Goal: Task Accomplishment & Management: Use online tool/utility

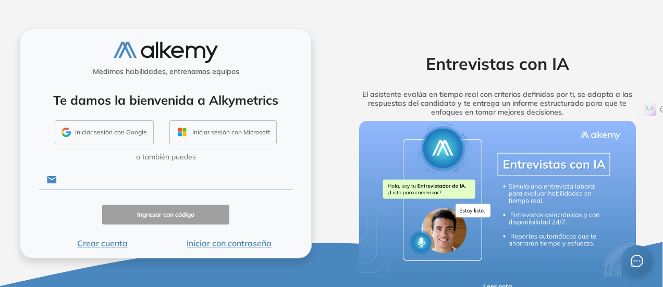
click at [148, 180] on input "text" at bounding box center [175, 180] width 236 height 20
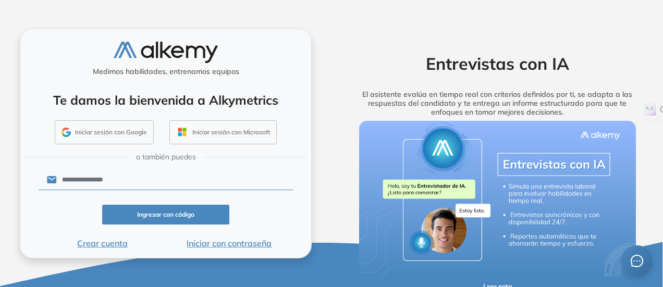
type input "**********"
click at [148, 216] on button "Ingresar con código" at bounding box center [165, 215] width 127 height 20
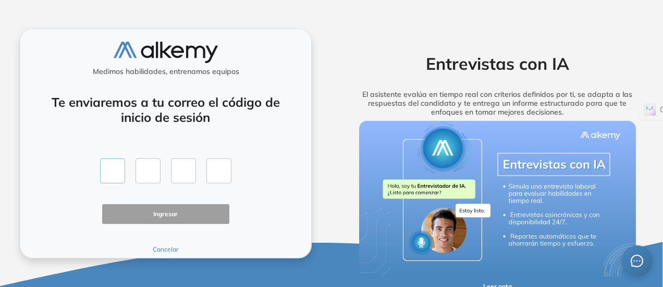
click at [114, 172] on input "text" at bounding box center [112, 171] width 25 height 25
type input "*"
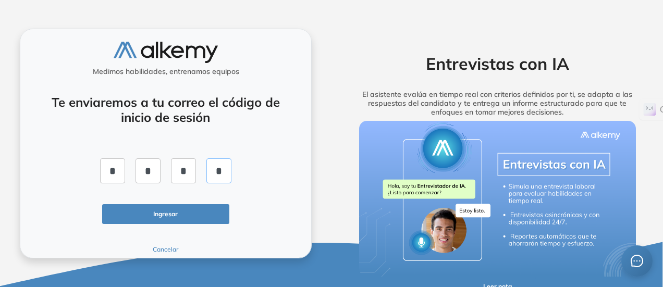
type input "*"
click at [160, 214] on button "Ingresar" at bounding box center [165, 214] width 127 height 20
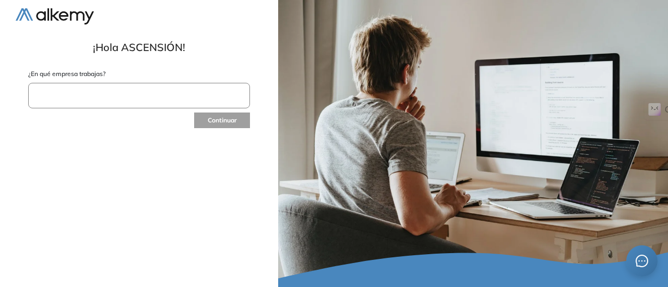
click at [101, 100] on input "text" at bounding box center [139, 96] width 222 height 26
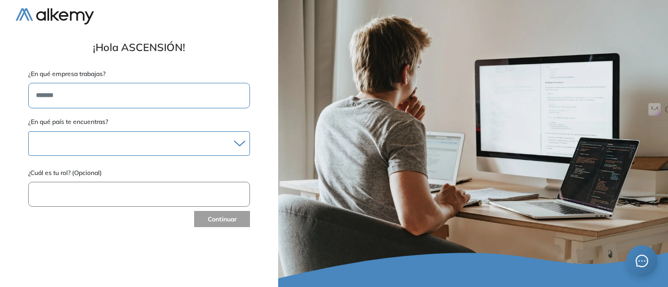
type input "*******"
click at [116, 142] on div at bounding box center [139, 143] width 221 height 15
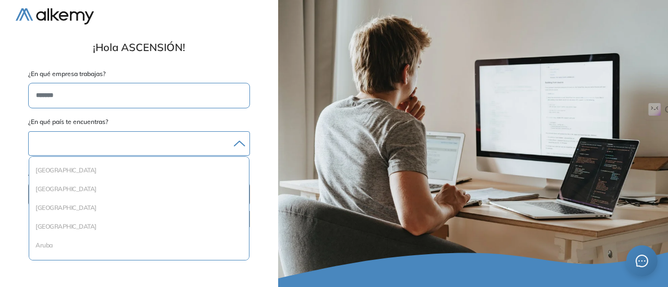
click at [98, 142] on div at bounding box center [139, 143] width 221 height 15
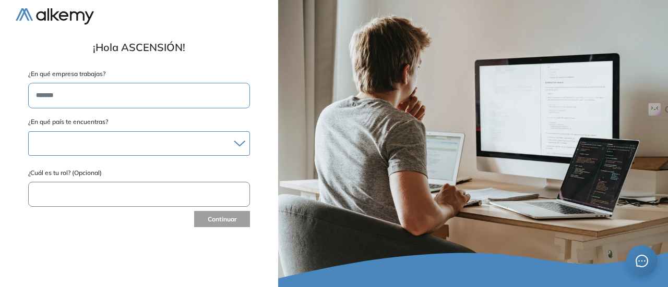
click at [242, 144] on icon at bounding box center [239, 143] width 11 height 7
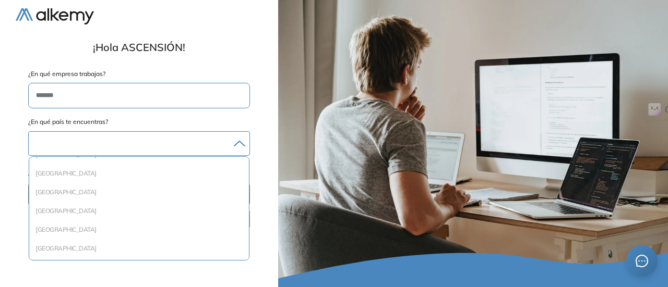
scroll to position [910, 0]
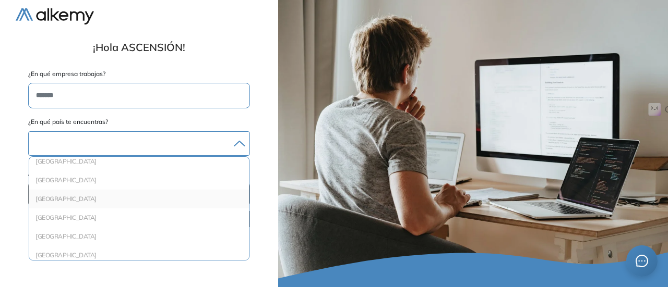
click at [244, 192] on div "Macedonia" at bounding box center [139, 199] width 220 height 19
click at [51, 198] on li "España" at bounding box center [138, 201] width 211 height 10
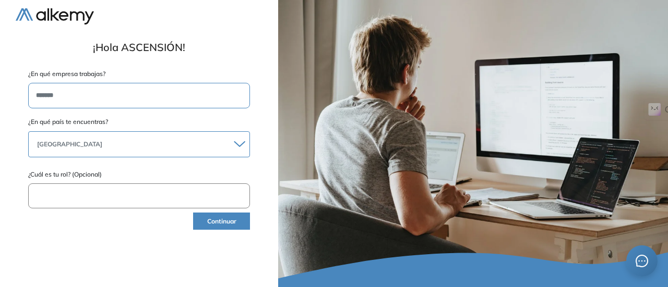
click at [122, 193] on input "text" at bounding box center [139, 197] width 222 height 26
type input "*******"
click at [221, 223] on button "Continuar" at bounding box center [221, 221] width 57 height 17
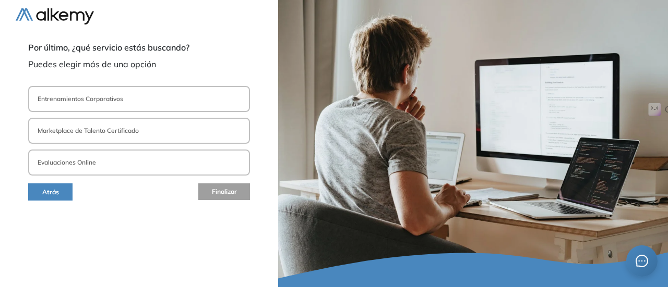
click at [137, 164] on button "Evaluaciones Online" at bounding box center [139, 163] width 222 height 26
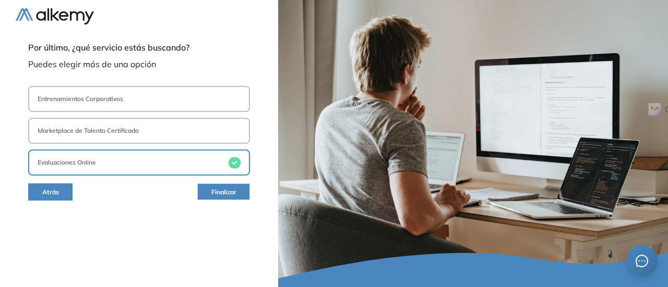
click at [219, 195] on span "Finalizar" at bounding box center [223, 193] width 25 height 10
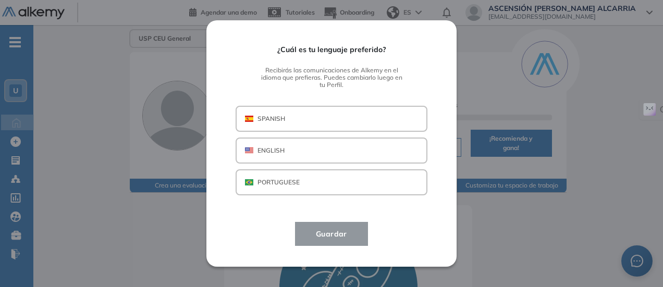
click at [293, 119] on button "SPANISH" at bounding box center [332, 119] width 192 height 26
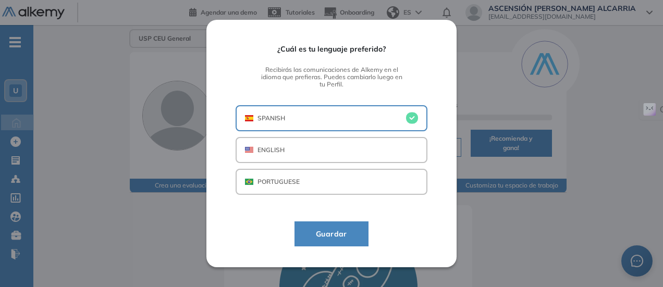
click at [344, 241] on button "Guardar" at bounding box center [332, 234] width 74 height 25
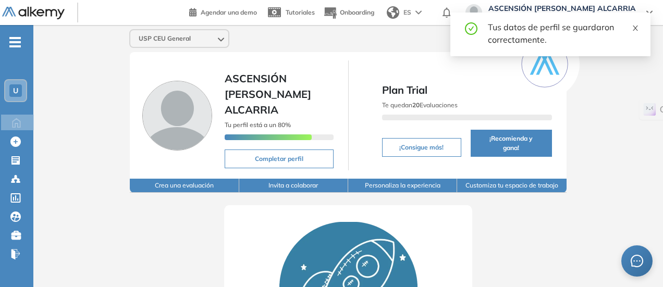
click at [633, 26] on icon "close" at bounding box center [635, 28] width 5 height 5
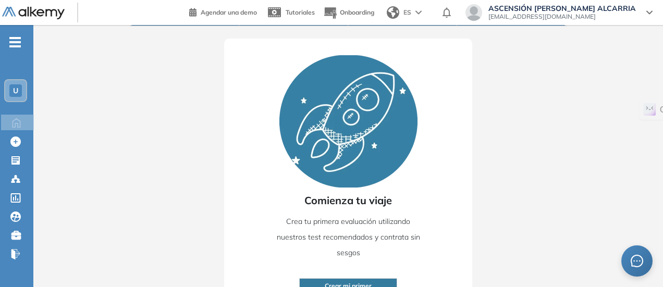
scroll to position [168, 0]
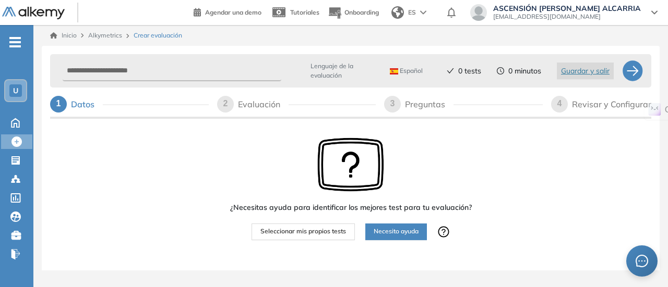
click at [323, 234] on span "Seleccionar mis propios tests" at bounding box center [303, 232] width 86 height 10
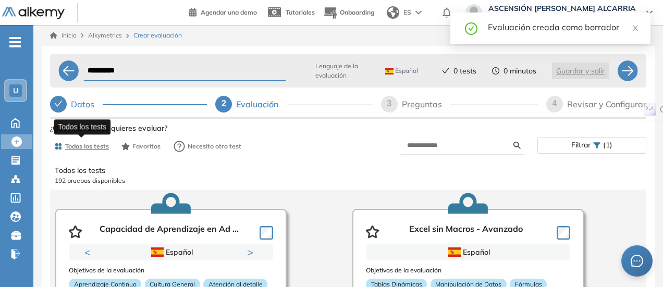
click at [95, 148] on span "Todos los tests" at bounding box center [87, 146] width 44 height 9
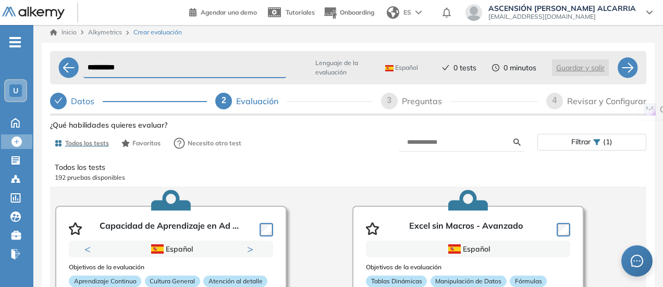
scroll to position [44, 0]
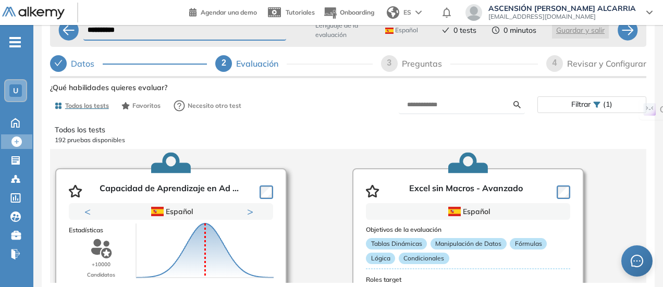
click at [179, 241] on icon "Puntuación 0 10 20 30 40 50 60 70 80 90 100 Promedio" at bounding box center [205, 251] width 146 height 63
click at [175, 258] on div "Objetivos de la evaluación Aprendizaje Continuo Cultura General Atención al det…" at bounding box center [171, 287] width 204 height 134
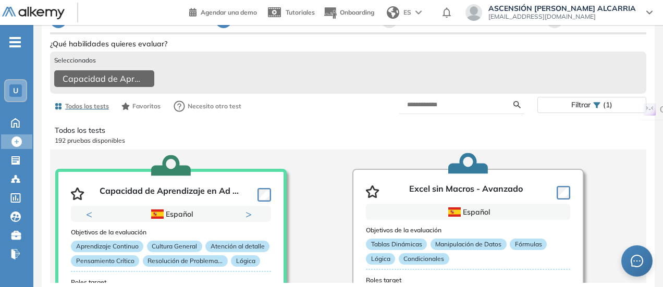
scroll to position [93, 0]
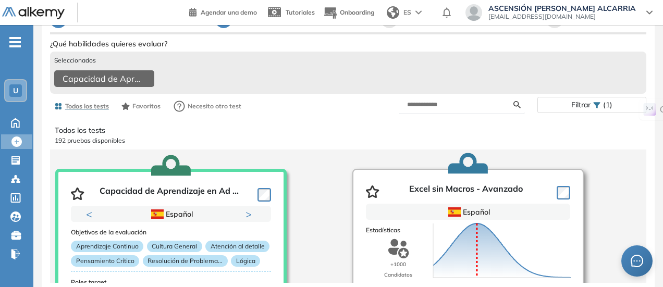
click at [398, 243] on article "Excel sin Macros - Avanzado Español Objetivos de la evaluación Tablas Dinámicas…" at bounding box center [469, 273] width 232 height 209
click at [398, 260] on p "+1000" at bounding box center [399, 265] width 16 height 10
click at [412, 258] on div "Objetivos de la evaluación Tablas Dinámicas Manipulación de Datos Fórmulas Lógi…" at bounding box center [468, 287] width 204 height 134
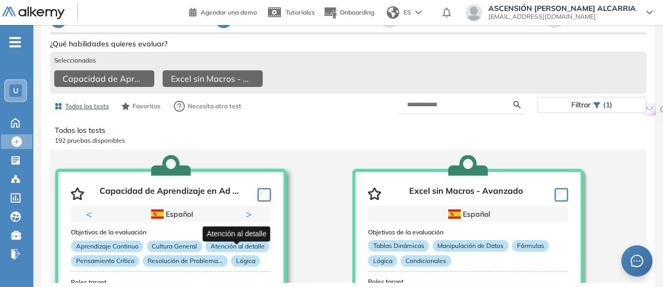
click at [250, 244] on p "Atención al detalle" at bounding box center [237, 246] width 64 height 11
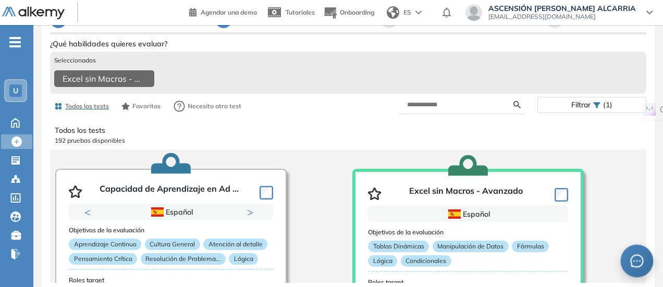
click at [635, 260] on icon "message" at bounding box center [637, 261] width 13 height 13
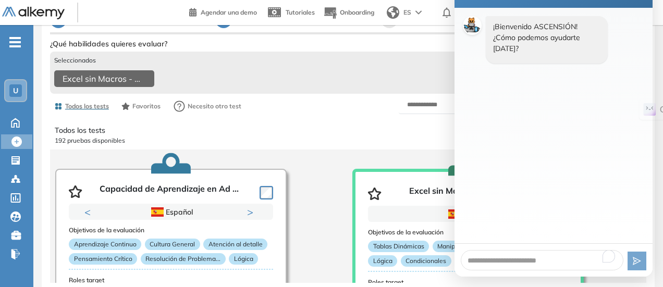
click at [337, 121] on div "Todos los tests 192 pruebas disponibles" at bounding box center [348, 135] width 587 height 29
click at [549, 174] on div "¡Bienvenido ASCENSIÓN! ¿Cómo podemos ayudarte hoy?" at bounding box center [554, 126] width 198 height 236
click at [471, 32] on img at bounding box center [472, 25] width 19 height 19
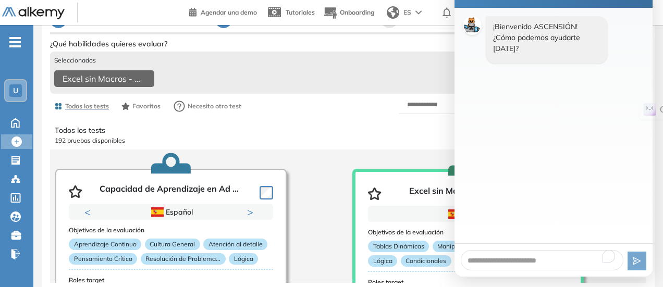
click at [337, 141] on div "Todos los tests 192 pruebas disponibles" at bounding box center [348, 135] width 587 height 29
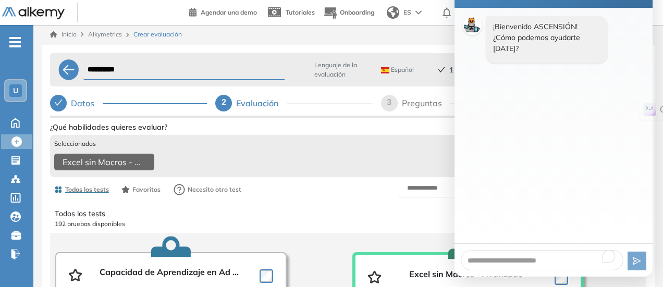
scroll to position [0, 0]
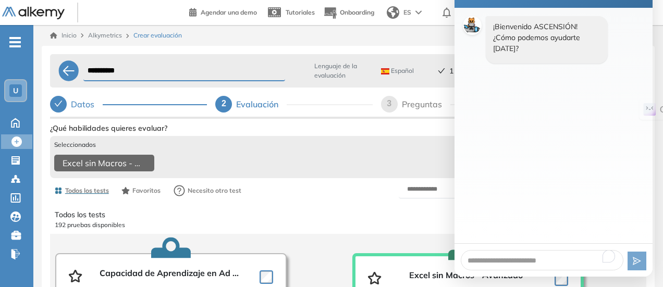
click at [584, 85] on div "¡Bienvenido ASCENSIÓN! ¿Cómo podemos ayudarte hoy?" at bounding box center [554, 126] width 198 height 236
click at [103, 195] on span "Todos los tests" at bounding box center [87, 190] width 44 height 9
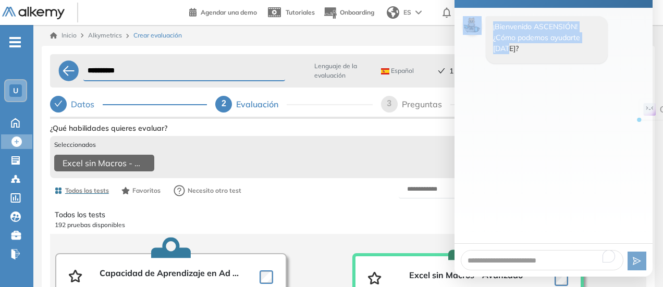
drag, startPoint x: 643, startPoint y: 5, endPoint x: 644, endPoint y: 53, distance: 48.0
click at [644, 53] on div "Asistente Virtual ¡Bienvenido ASCENSIÓN! ¿Cómo podemos ayudarte hoy?" at bounding box center [554, 125] width 198 height 302
click at [580, 165] on div "¡Bienvenido ASCENSIÓN! ¿Cómo podemos ayudarte hoy?" at bounding box center [554, 126] width 198 height 236
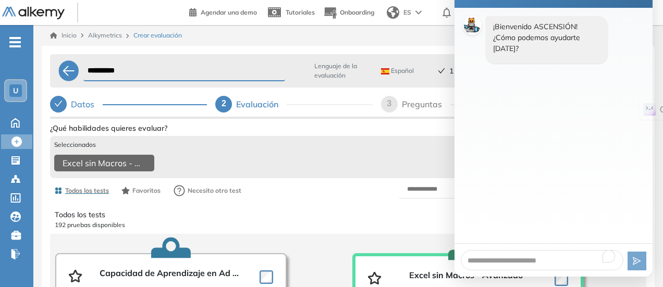
click at [364, 135] on div "Ver preguntas de muestra Demo Experiencia Starter Validado undefined minutos Pr…" at bounding box center [348, 280] width 597 height 318
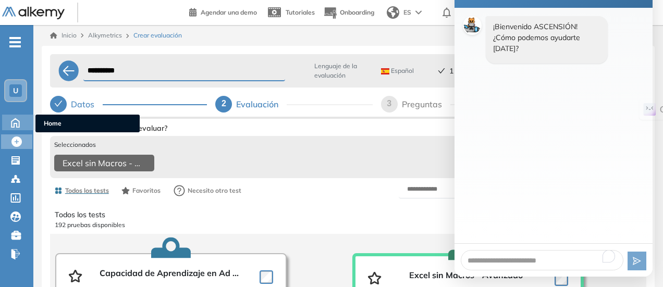
click at [14, 120] on icon at bounding box center [15, 122] width 8 height 9
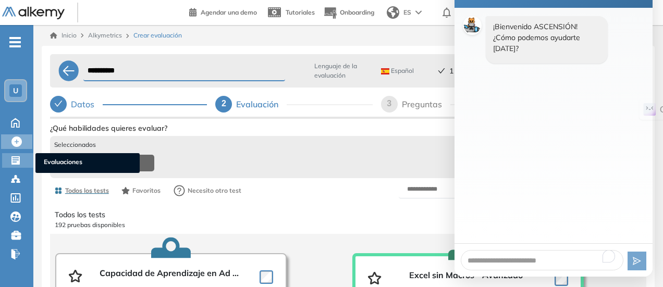
click at [14, 161] on icon at bounding box center [15, 160] width 8 height 8
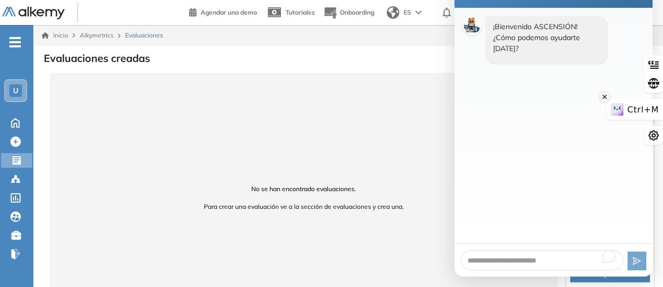
click at [606, 98] on icon at bounding box center [604, 97] width 7 height 13
click at [573, 44] on div "¡Bienvenido ASCENSIÓN! ¿Cómo podemos ayudarte hoy?" at bounding box center [547, 39] width 122 height 47
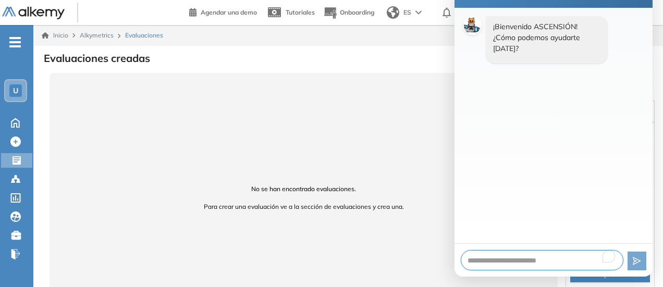
click at [518, 255] on textarea "To enrich screen reader interactions, please activate Accessibility in Grammarl…" at bounding box center [542, 260] width 163 height 20
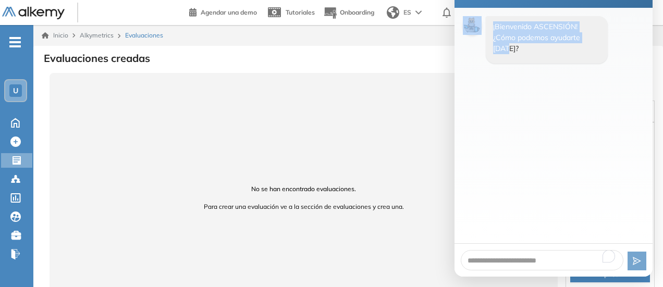
drag, startPoint x: 624, startPoint y: 5, endPoint x: 631, endPoint y: 62, distance: 57.3
click at [631, 62] on div "Asistente Virtual ¡Bienvenido ASCENSIÓN! ¿Cómo podemos ayudarte hoy?" at bounding box center [554, 125] width 198 height 302
click at [572, 149] on div "¡Bienvenido ASCENSIÓN! ¿Cómo podemos ayudarte hoy?" at bounding box center [554, 126] width 198 height 236
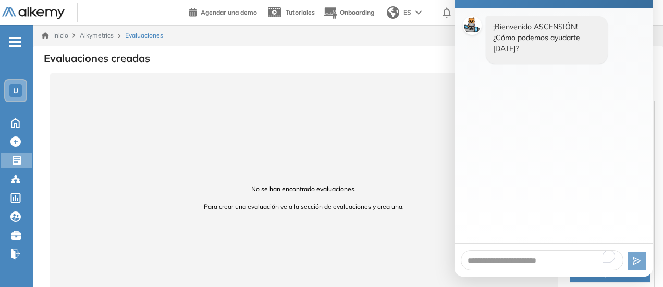
click at [253, 123] on div "No se han encontrado evaluaciones. Para crear una evaluación ve a la sección de…" at bounding box center [304, 198] width 508 height 250
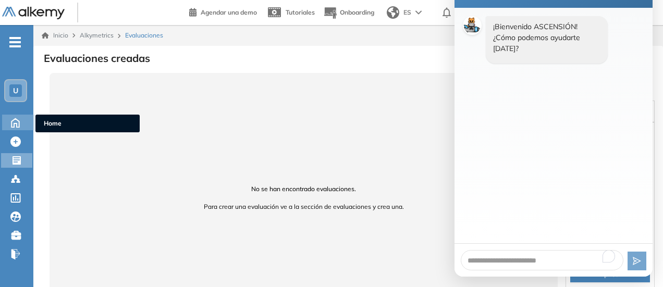
click at [14, 122] on icon at bounding box center [15, 122] width 18 height 13
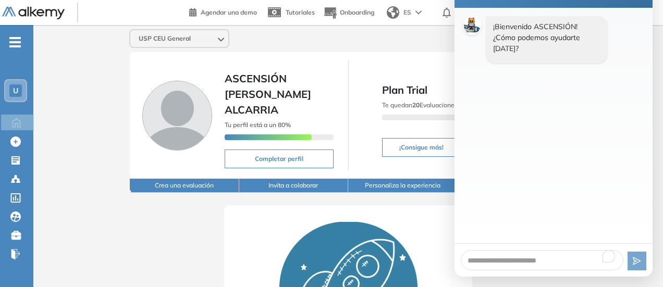
click at [564, 133] on div "¡Bienvenido ASCENSIÓN! ¿Cómo podemos ayudarte hoy?" at bounding box center [554, 126] width 198 height 236
click at [509, 262] on textarea "To enrich screen reader interactions, please activate Accessibility in Grammarl…" at bounding box center [542, 260] width 163 height 20
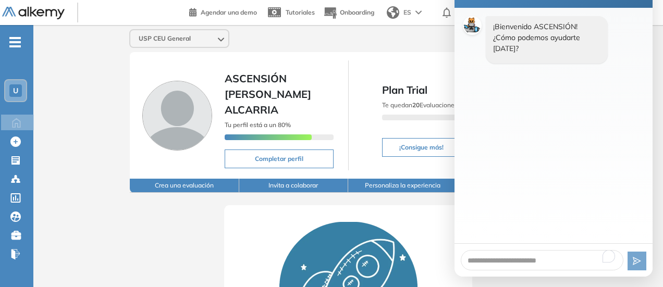
drag, startPoint x: 640, startPoint y: 34, endPoint x: 512, endPoint y: 114, distance: 150.8
click at [595, 157] on div "¡Bienvenido ASCENSIÓN! ¿Cómo podemos ayudarte hoy?" at bounding box center [554, 126] width 198 height 236
click at [481, 101] on div "¡Bienvenido ASCENSIÓN! ¿Cómo podemos ayudarte hoy?" at bounding box center [554, 126] width 198 height 236
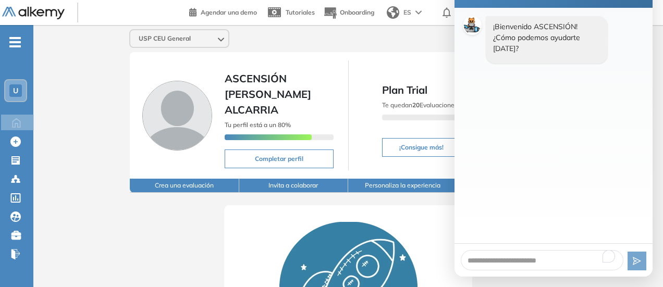
click at [503, 146] on div "¡Bienvenido ASCENSIÓN! ¿Cómo podemos ayudarte hoy?" at bounding box center [554, 126] width 198 height 236
click at [608, 259] on div "Open Grammarly." at bounding box center [608, 256] width 9 height 9
click at [567, 215] on div "¡Bienvenido ASCENSIÓN! ¿Cómo podemos ayudarte hoy?" at bounding box center [554, 126] width 198 height 236
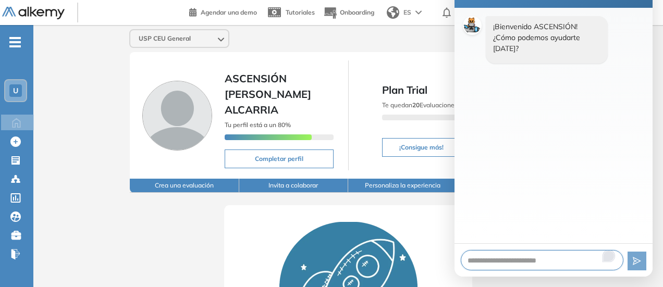
click at [491, 260] on textarea "To enrich screen reader interactions, please activate Accessibility in Grammarl…" at bounding box center [542, 260] width 163 height 20
type textarea "*"
type textarea "**"
type textarea "***"
type textarea "****"
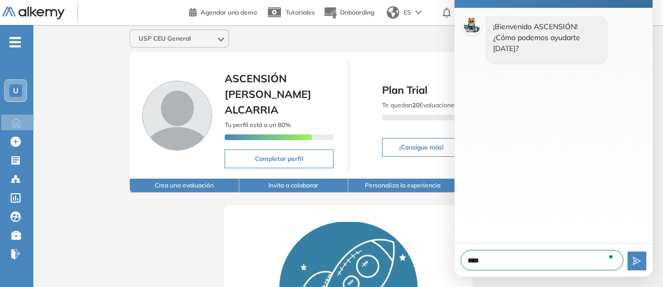
type textarea "****"
type textarea "******"
type textarea "*******"
type textarea "********"
type textarea "*********"
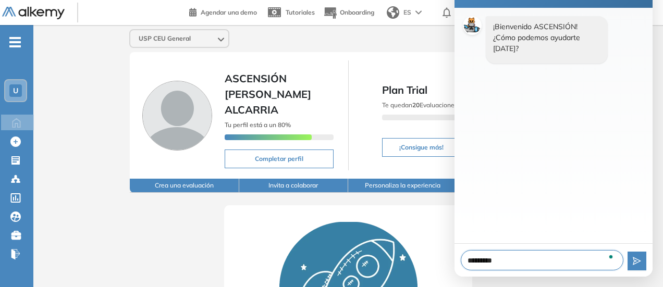
type textarea "**********"
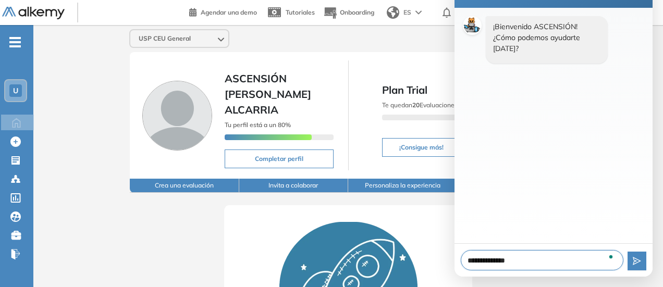
type textarea "**********"
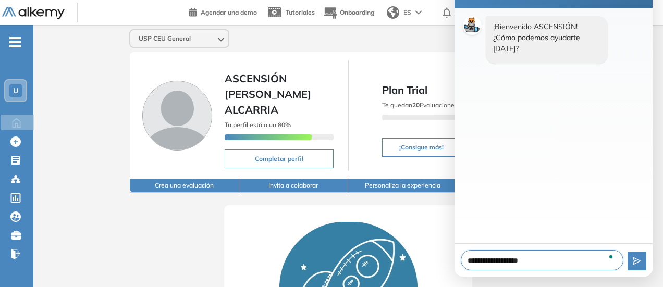
type textarea "**********"
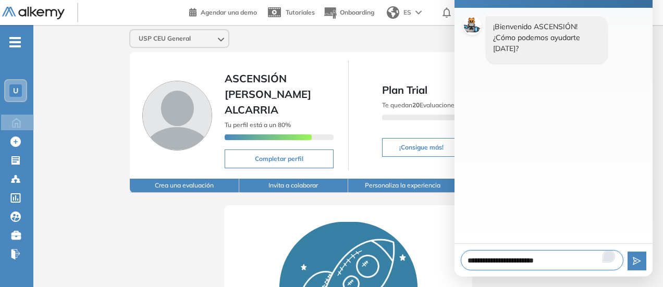
type textarea "**********"
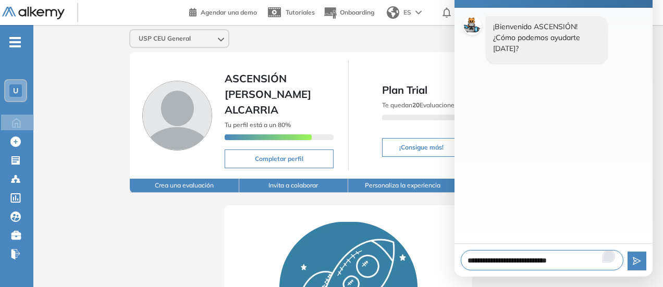
type textarea "**********"
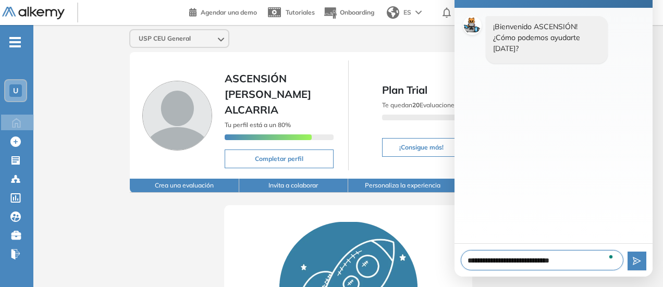
type textarea "**********"
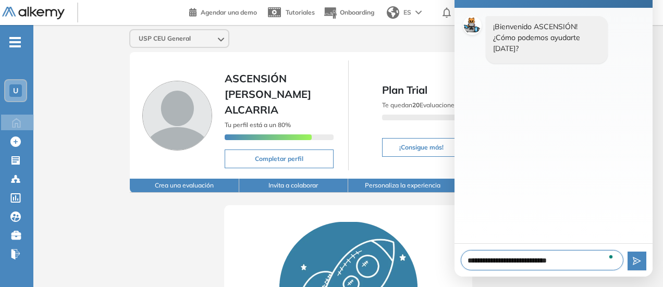
type textarea "**********"
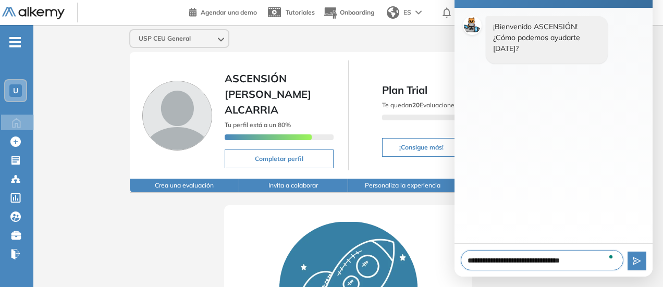
type textarea "**********"
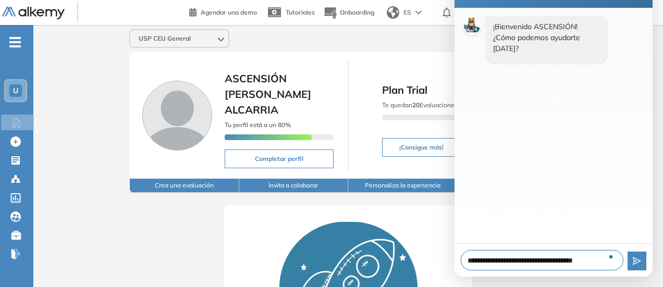
type textarea "**********"
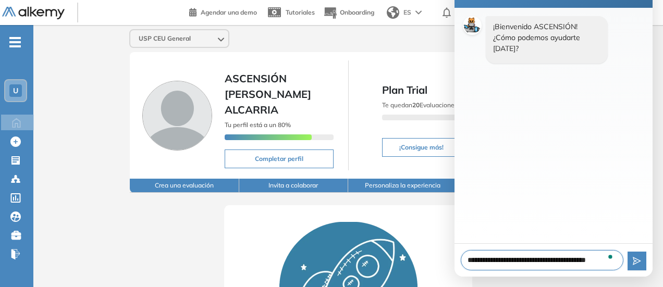
type textarea "**********"
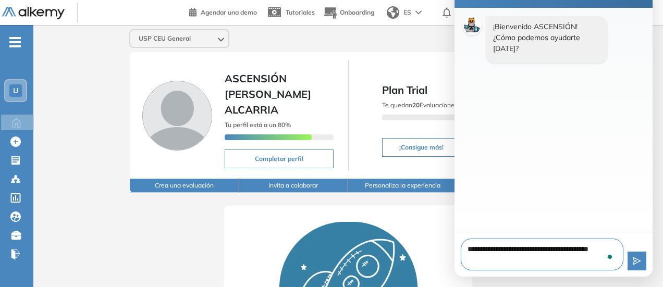
type textarea "**********"
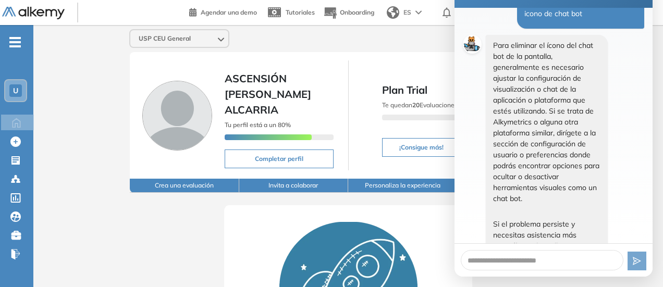
scroll to position [76, 0]
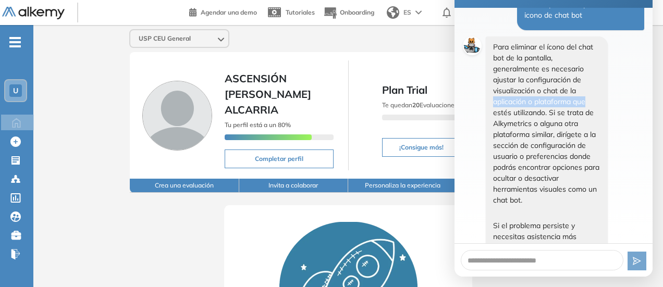
drag, startPoint x: 643, startPoint y: 92, endPoint x: 645, endPoint y: 98, distance: 5.4
click at [645, 98] on div "¡Bienvenido ASCENSIÓN! ¿Cómo podemos ayudarte hoy? Como quito de la pantalla el…" at bounding box center [554, 126] width 198 height 236
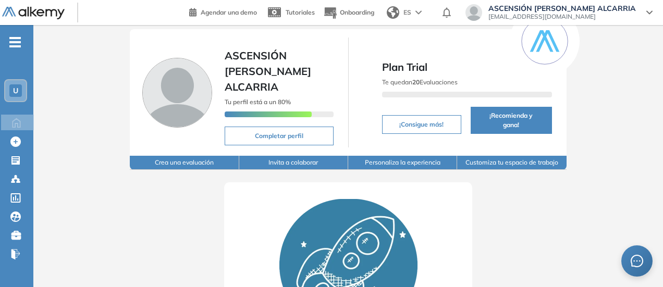
scroll to position [25, 0]
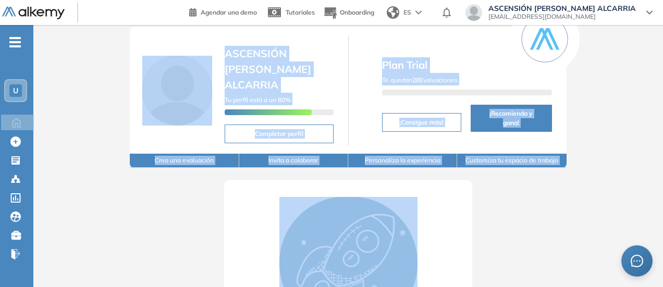
drag, startPoint x: 650, startPoint y: 261, endPoint x: 632, endPoint y: 38, distance: 223.4
click at [632, 38] on div "Perfil Todos los espacios Todos los espacios U Home Home Alkymetrics Alkymetric…" at bounding box center [331, 219] width 663 height 488
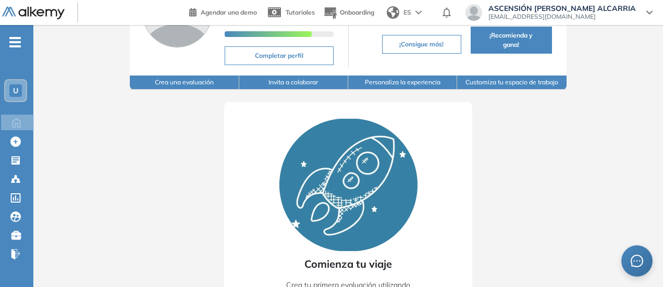
scroll to position [105, 0]
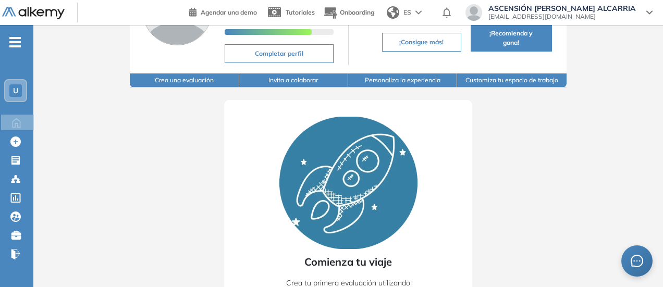
click at [171, 74] on button "Crea una evaluación" at bounding box center [184, 81] width 109 height 14
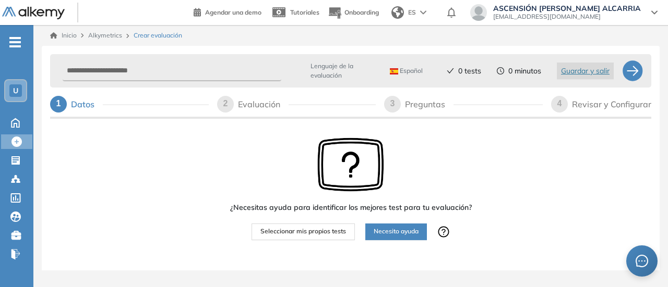
click at [381, 233] on span "Necesito ayuda" at bounding box center [395, 232] width 45 height 10
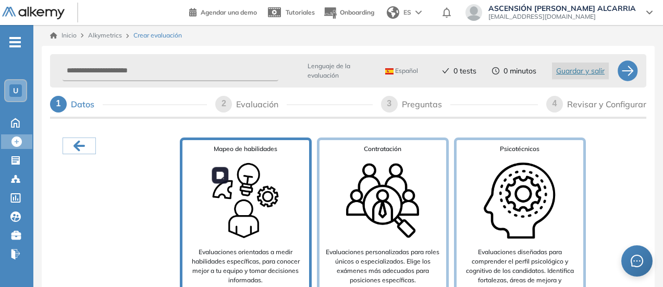
click at [234, 221] on img at bounding box center [245, 200] width 83 height 83
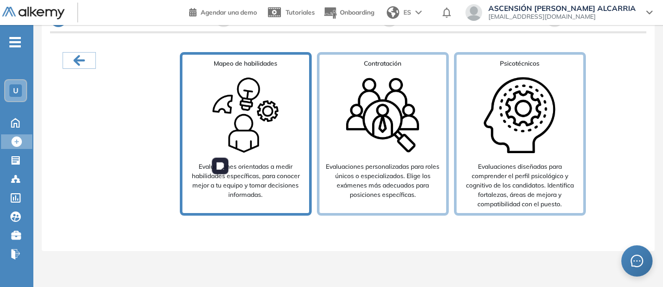
scroll to position [67, 0]
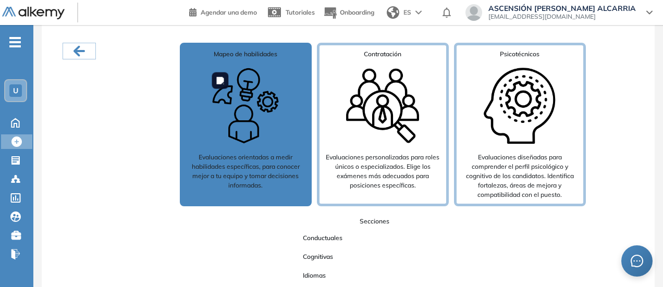
click at [248, 138] on img at bounding box center [245, 105] width 83 height 83
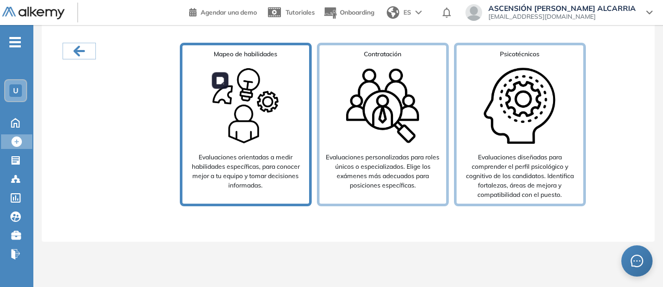
click at [236, 107] on img at bounding box center [245, 105] width 83 height 83
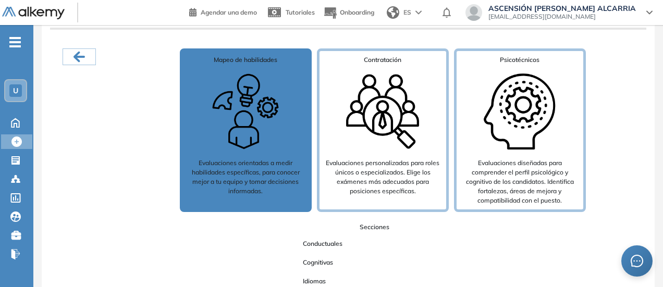
scroll to position [21, 0]
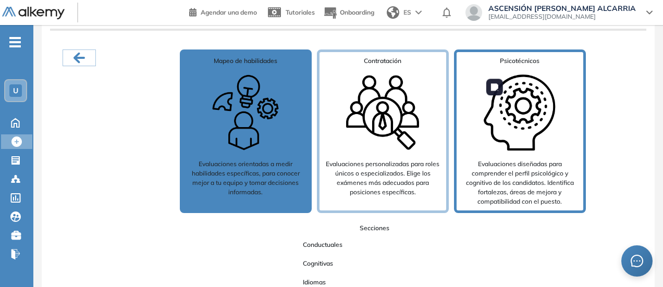
click at [530, 139] on img at bounding box center [519, 112] width 83 height 83
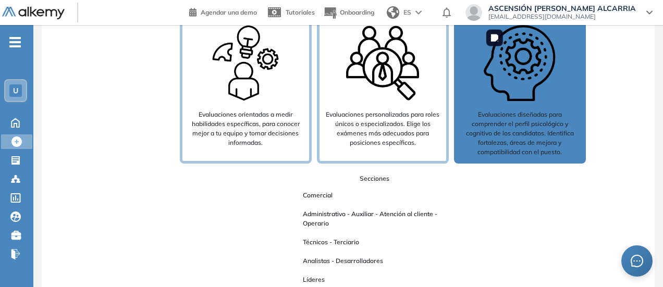
click at [505, 79] on img at bounding box center [519, 62] width 83 height 83
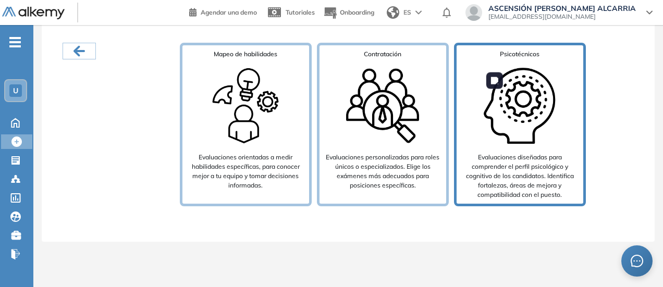
click at [505, 79] on img at bounding box center [519, 105] width 83 height 83
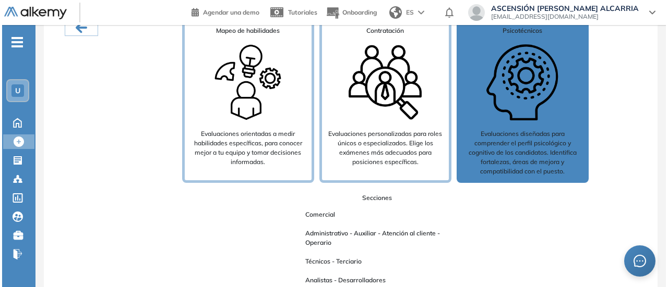
scroll to position [0, 0]
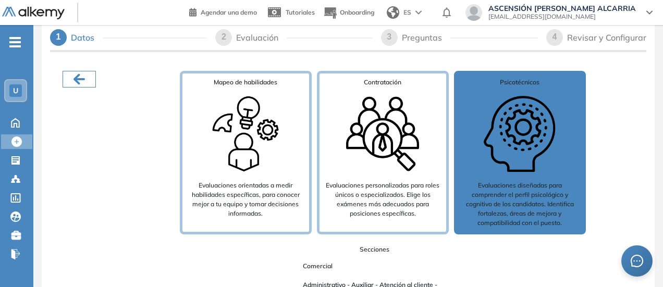
click at [75, 76] on icon "button" at bounding box center [79, 79] width 17 height 17
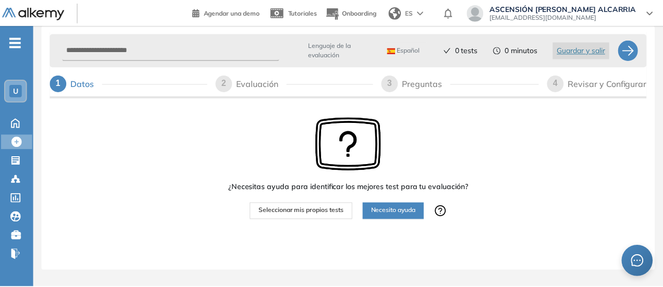
scroll to position [51, 0]
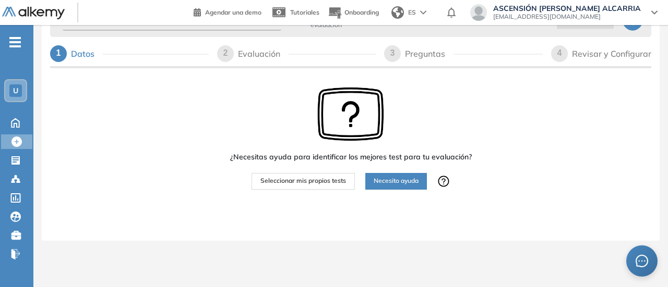
click at [394, 182] on span "Necesito ayuda" at bounding box center [395, 181] width 45 height 10
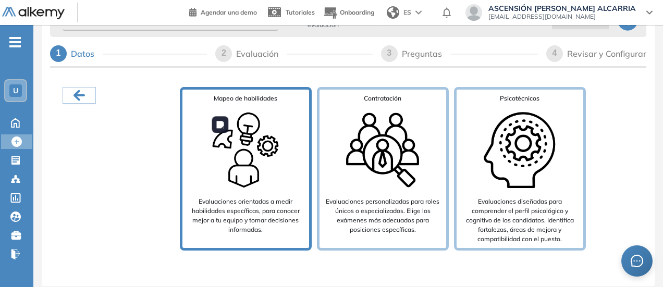
click at [273, 186] on img at bounding box center [245, 149] width 83 height 83
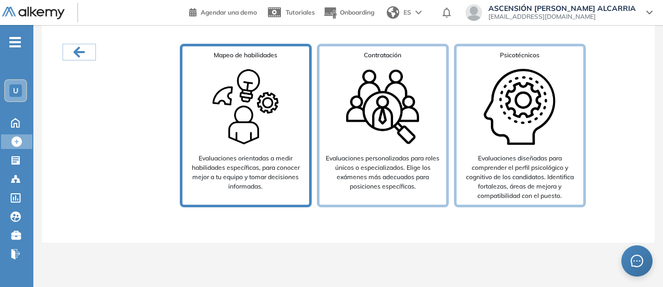
scroll to position [28, 0]
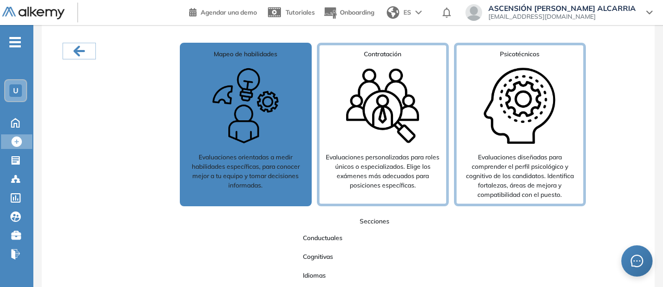
click at [334, 243] on span "Conductuales" at bounding box center [323, 239] width 56 height 14
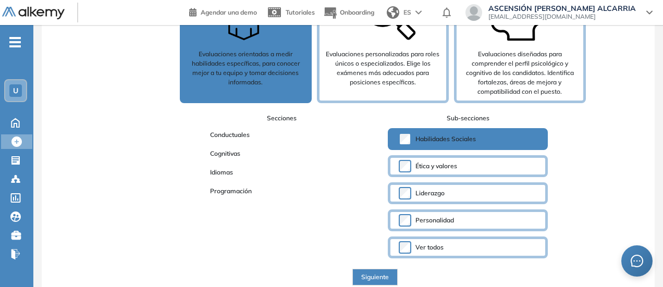
scroll to position [131, 0]
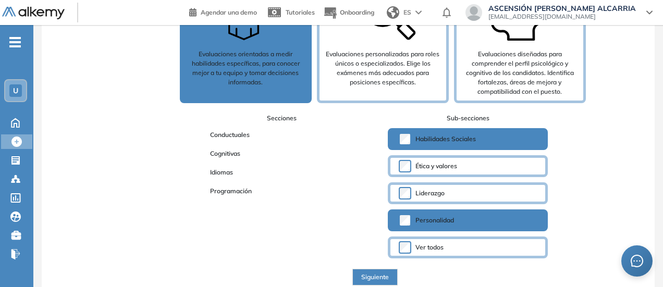
click at [378, 274] on span "Siguiente" at bounding box center [375, 278] width 28 height 10
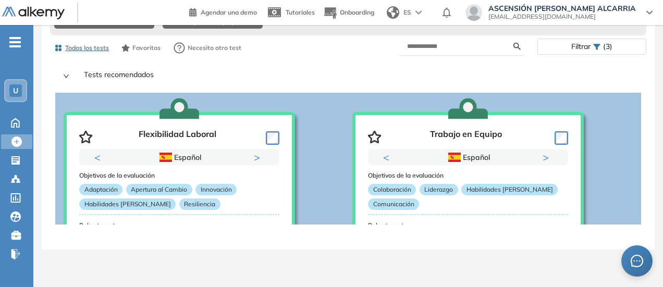
scroll to position [93, 0]
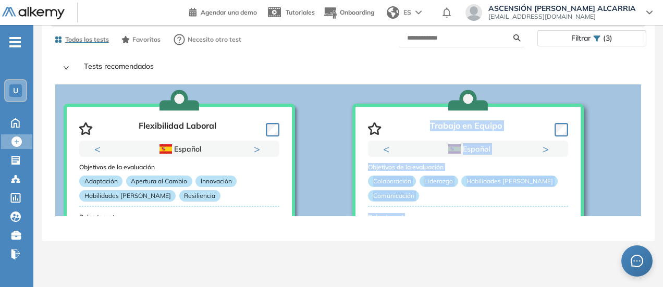
drag, startPoint x: 456, startPoint y: 258, endPoint x: 460, endPoint y: 92, distance: 165.9
click at [460, 92] on div "Ver preguntas de muestra Demo Experiencia Starter Validado undefined minutos Pr…" at bounding box center [348, 129] width 597 height 318
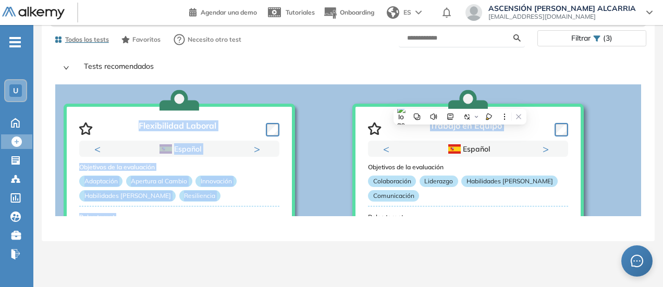
drag, startPoint x: 418, startPoint y: 58, endPoint x: 414, endPoint y: 152, distance: 94.0
click at [414, 152] on div "Tests recomendados Flexibilidad Laboral Previous Inglés Español Portugués Inglé…" at bounding box center [348, 193] width 587 height 279
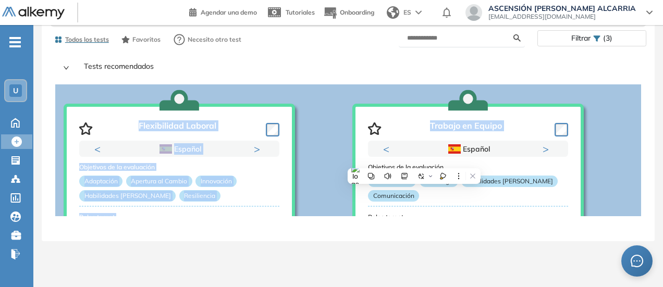
click at [402, 60] on p "Tests recomendados" at bounding box center [355, 68] width 558 height 16
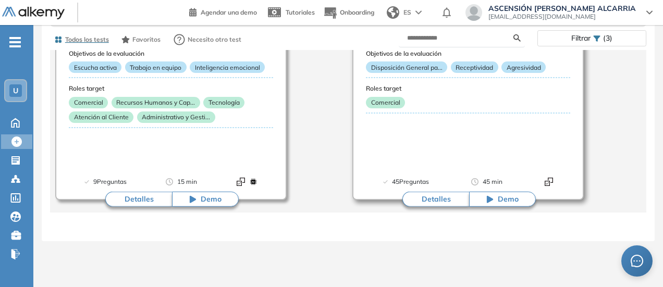
click at [501, 198] on span "Demo" at bounding box center [508, 200] width 21 height 10
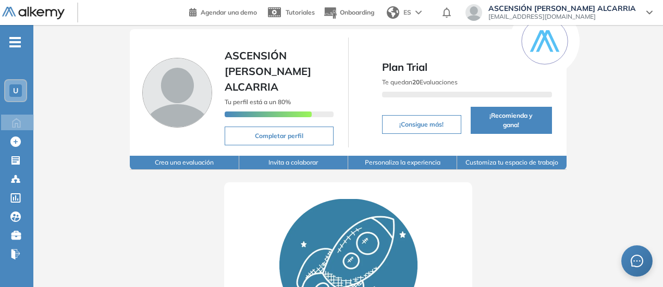
scroll to position [16, 0]
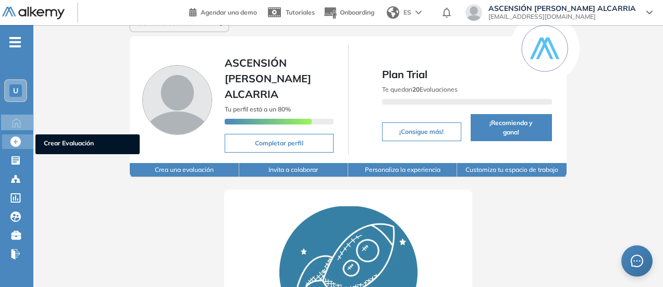
click at [16, 143] on icon at bounding box center [15, 142] width 10 height 10
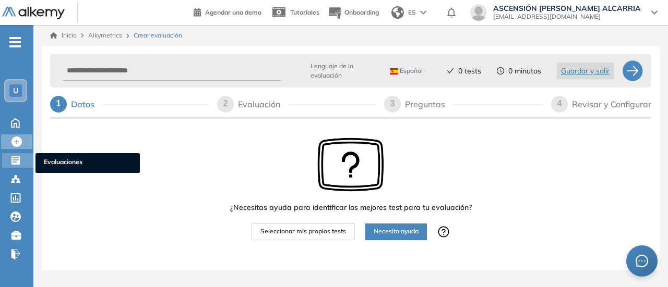
click at [16, 164] on icon at bounding box center [15, 160] width 8 height 8
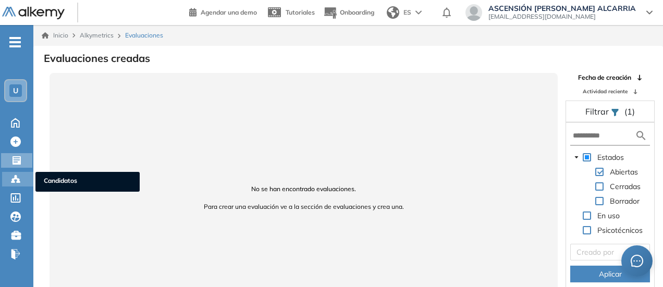
click at [15, 184] on icon at bounding box center [15, 179] width 10 height 10
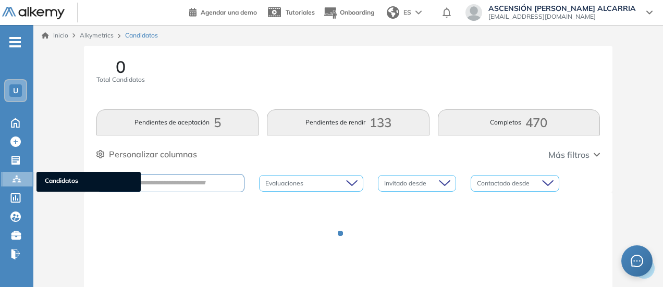
click at [15, 184] on icon at bounding box center [16, 179] width 10 height 10
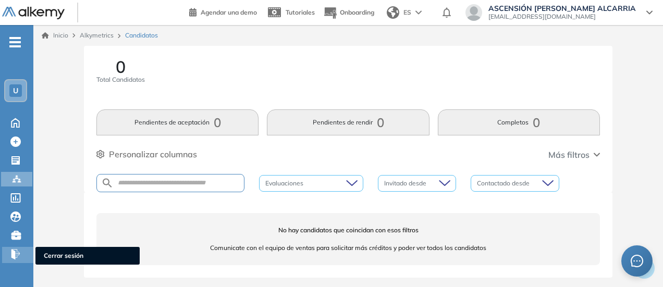
click at [14, 258] on icon at bounding box center [14, 254] width 6 height 10
